Goal: Task Accomplishment & Management: Use online tool/utility

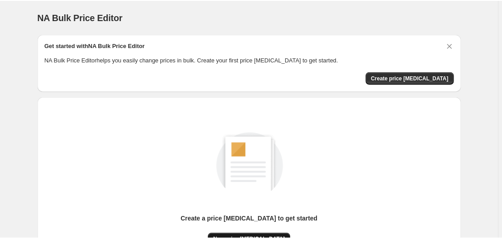
scroll to position [98, 0]
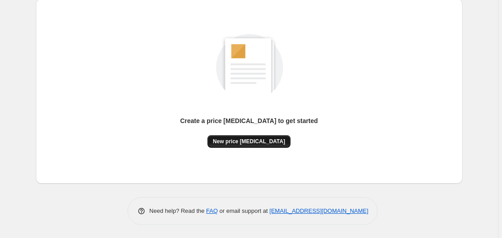
click at [232, 142] on span "New price change job" at bounding box center [249, 141] width 72 height 7
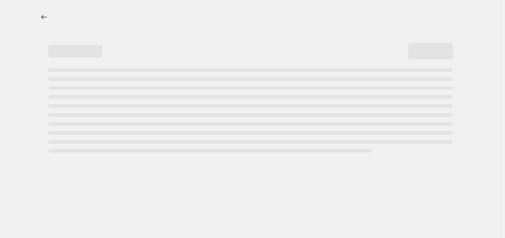
select select "percentage"
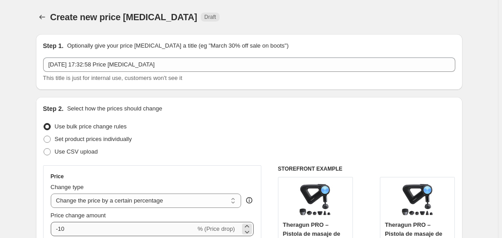
scroll to position [137, 0]
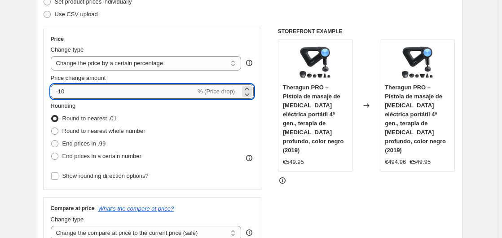
click at [106, 93] on input "-10" at bounding box center [123, 91] width 145 height 14
type input "-1"
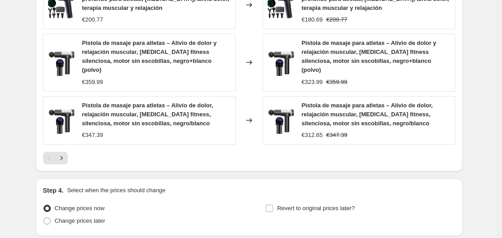
scroll to position [719, 0]
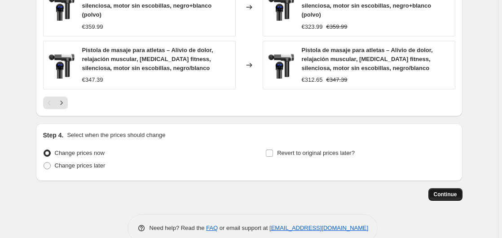
type input "-35"
click at [438, 191] on span "Continue" at bounding box center [445, 194] width 23 height 7
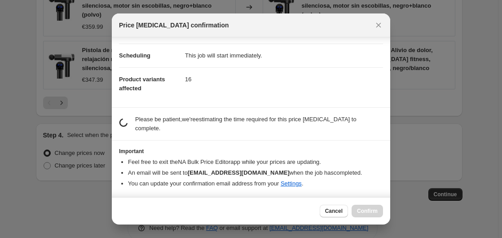
scroll to position [142, 0]
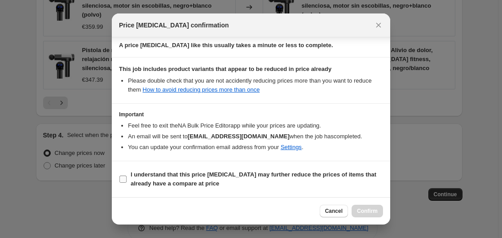
drag, startPoint x: 136, startPoint y: 175, endPoint x: 145, endPoint y: 175, distance: 9.0
click at [136, 175] on b "I understand that this price change job may further reduce the prices of items …" at bounding box center [254, 179] width 246 height 16
click at [127, 175] on input "I understand that this price change job may further reduce the prices of items …" at bounding box center [122, 178] width 7 height 7
checkbox input "true"
click at [359, 213] on span "Confirm" at bounding box center [367, 210] width 21 height 7
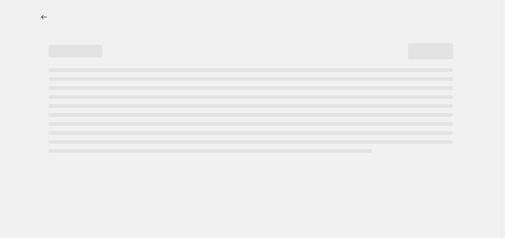
select select "percentage"
